Goal: Complete application form

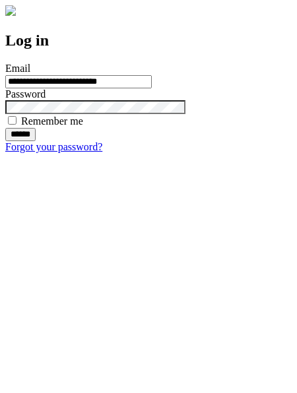
type input "**********"
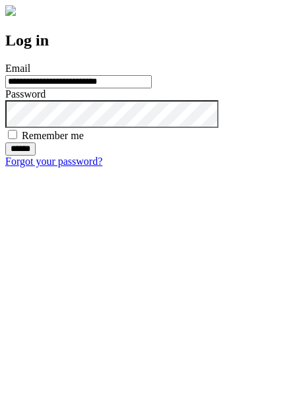
click at [36, 156] on input "******" at bounding box center [20, 148] width 30 height 13
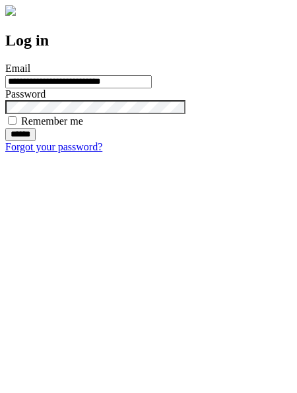
type input "**********"
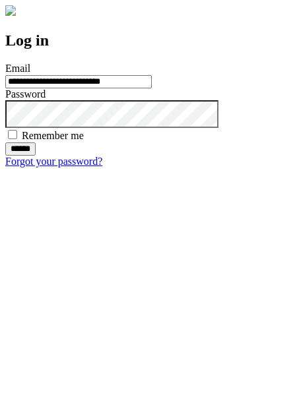
click at [36, 156] on input "******" at bounding box center [20, 148] width 30 height 13
